Goal: Information Seeking & Learning: Learn about a topic

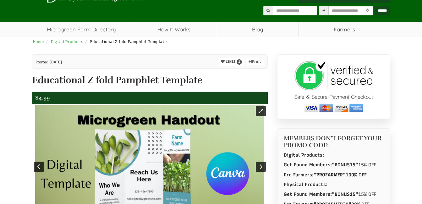
scroll to position [31, 0]
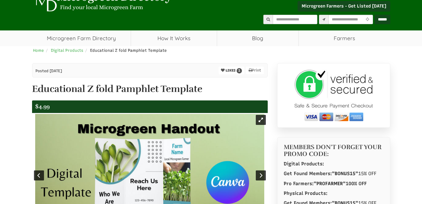
select select "Widget di traduzione della lingua"
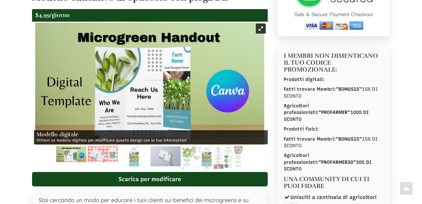
scroll to position [126, 0]
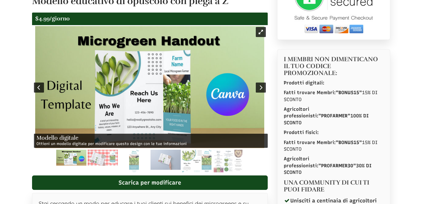
click at [229, 64] on img at bounding box center [149, 87] width 229 height 122
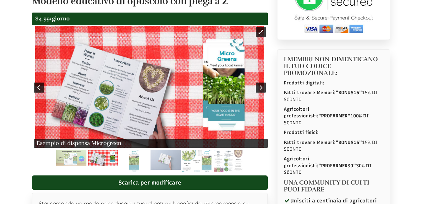
click at [233, 70] on img at bounding box center [149, 87] width 229 height 122
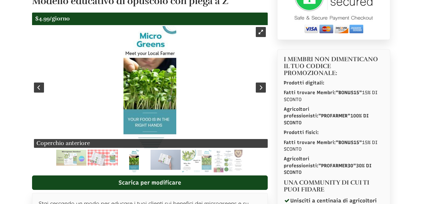
click at [153, 76] on img at bounding box center [150, 87] width 53 height 122
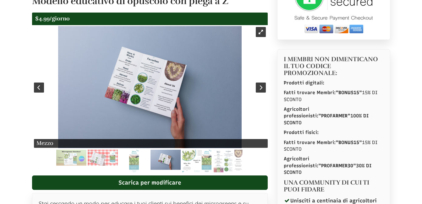
click at [184, 86] on img at bounding box center [150, 87] width 184 height 122
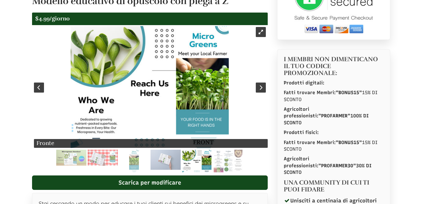
click at [191, 83] on img at bounding box center [150, 87] width 158 height 122
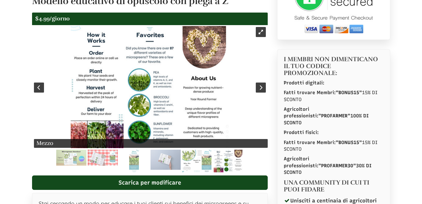
click at [197, 93] on img at bounding box center [150, 87] width 158 height 122
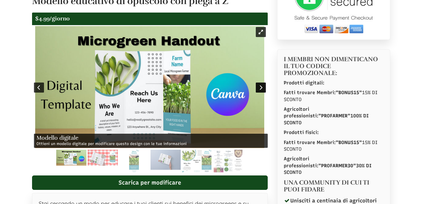
click at [262, 86] on div at bounding box center [261, 88] width 10 height 10
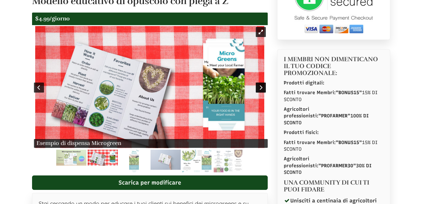
click at [262, 86] on div at bounding box center [261, 88] width 10 height 10
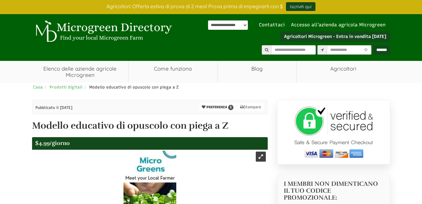
scroll to position [0, 0]
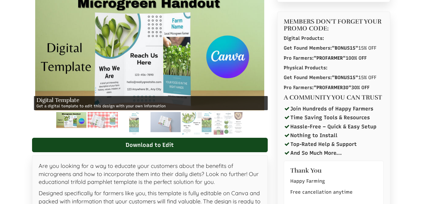
select select "Widget di traduzione della lingua"
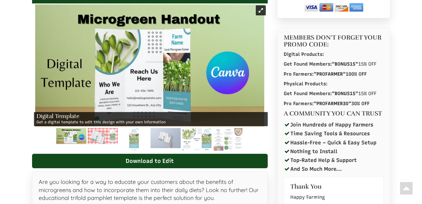
scroll to position [126, 0]
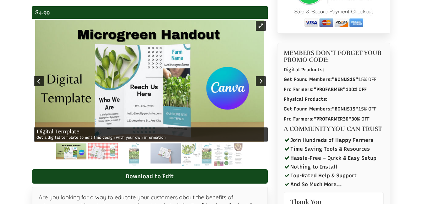
click at [149, 88] on img at bounding box center [149, 81] width 229 height 122
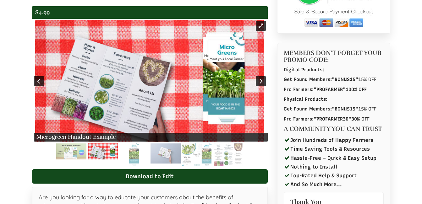
click at [187, 103] on img at bounding box center [149, 81] width 229 height 122
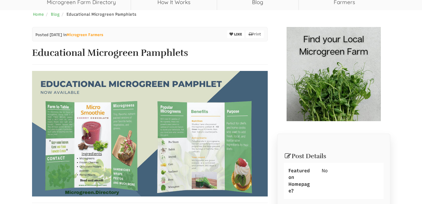
scroll to position [63, 0]
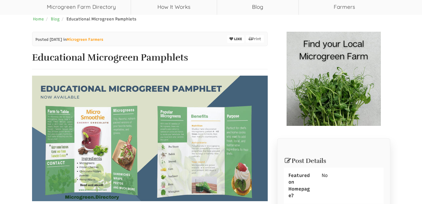
select select "Widget di traduzione della lingua"
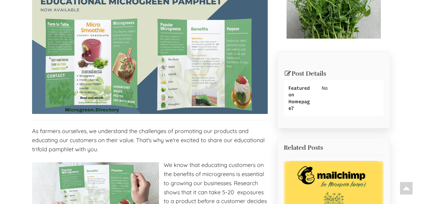
scroll to position [0, 0]
